Goal: Navigation & Orientation: Find specific page/section

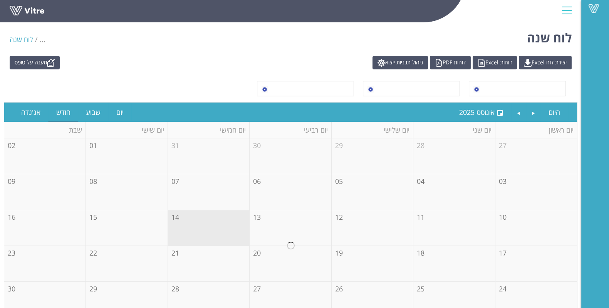
click at [565, 9] on div at bounding box center [566, 10] width 17 height 21
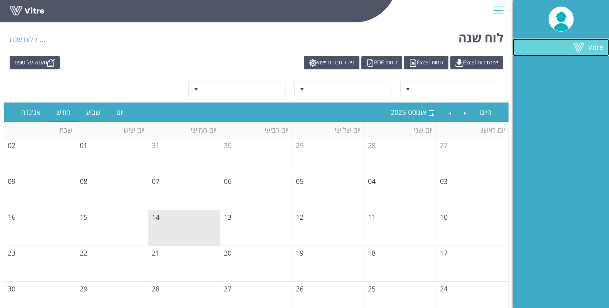
click at [581, 54] on link "Vitre" at bounding box center [560, 48] width 96 height 18
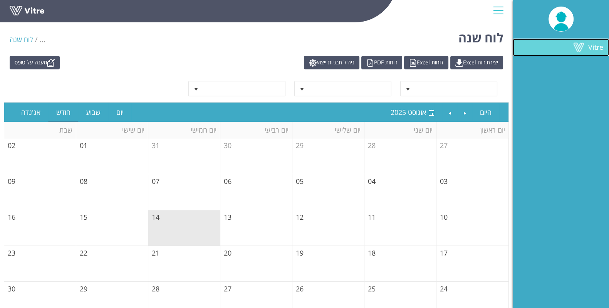
click at [581, 54] on link "Vitre" at bounding box center [560, 48] width 96 height 18
